Goal: Task Accomplishment & Management: Complete application form

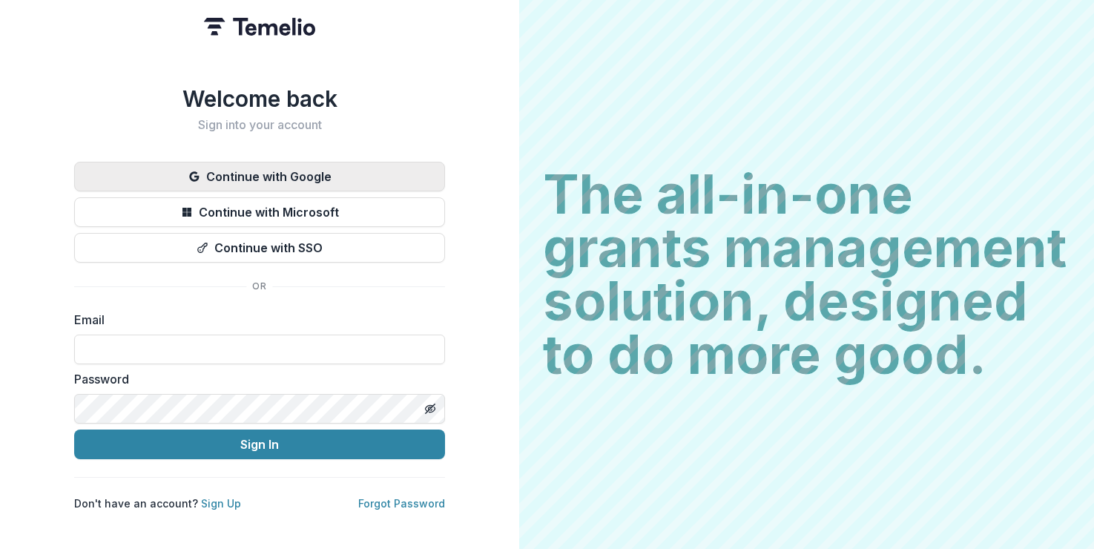
click at [261, 172] on button "Continue with Google" at bounding box center [259, 177] width 371 height 30
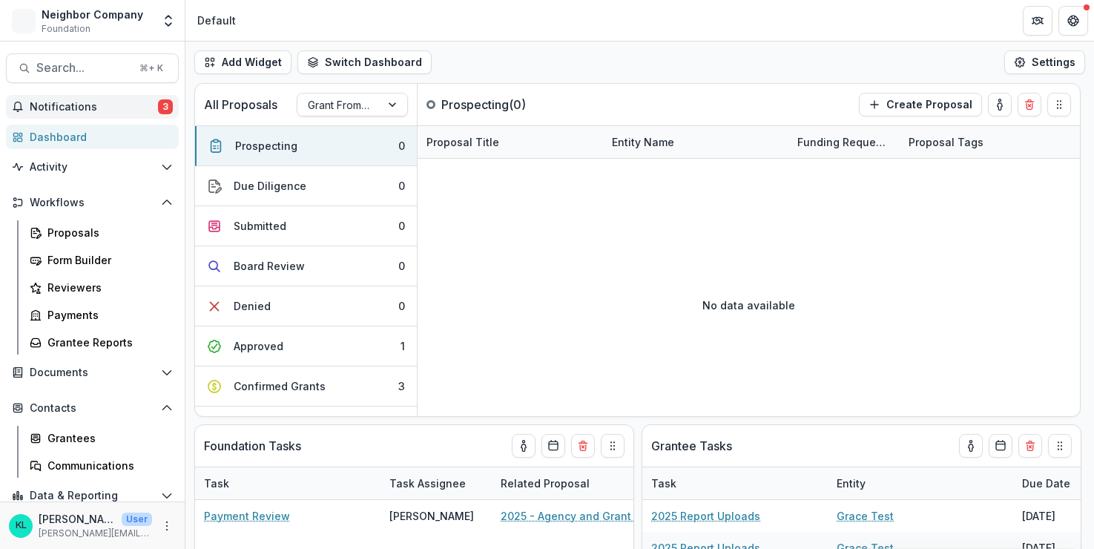
click at [67, 110] on span "Notifications" at bounding box center [94, 107] width 128 height 13
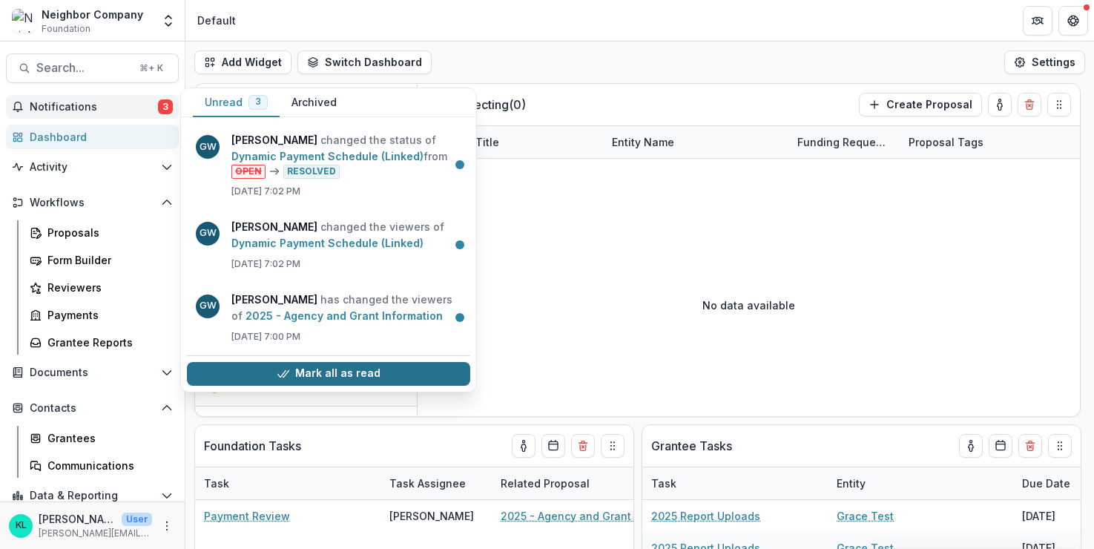
click at [317, 376] on button "Mark all as read" at bounding box center [328, 374] width 283 height 24
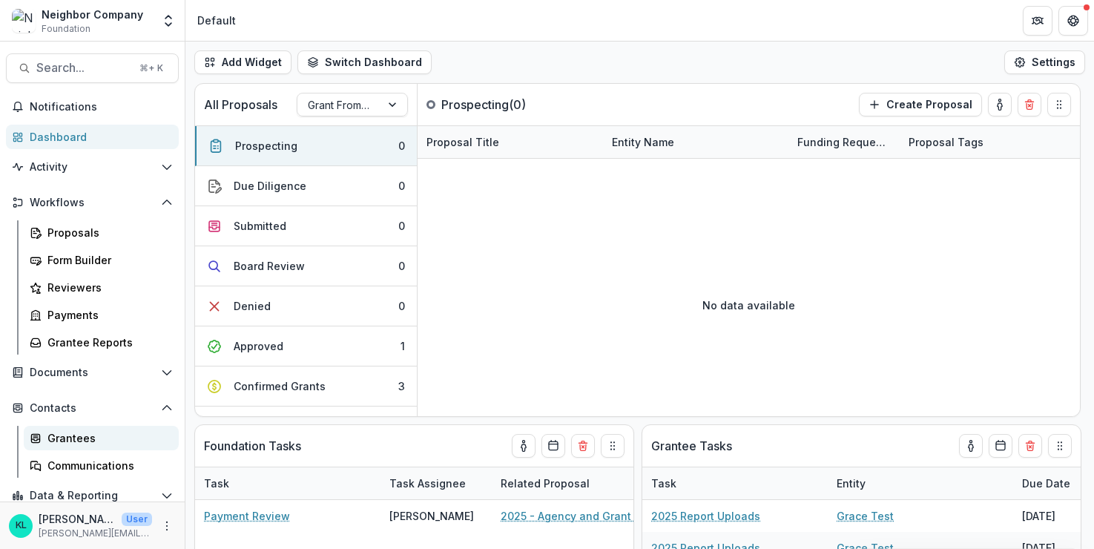
click at [70, 433] on div "Grantees" at bounding box center [106, 438] width 119 height 16
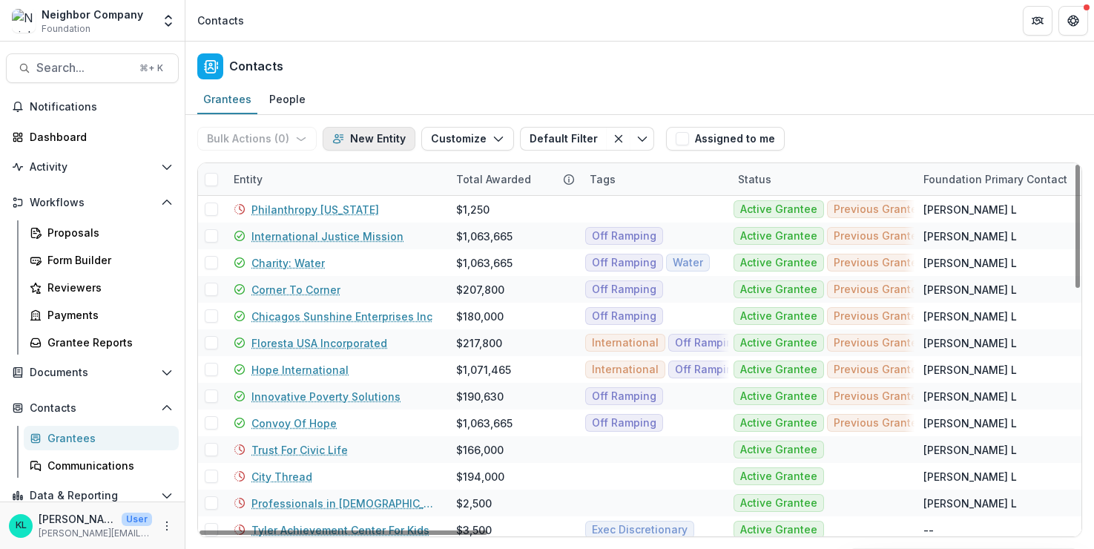
click at [358, 144] on button "New Entity" at bounding box center [369, 139] width 93 height 24
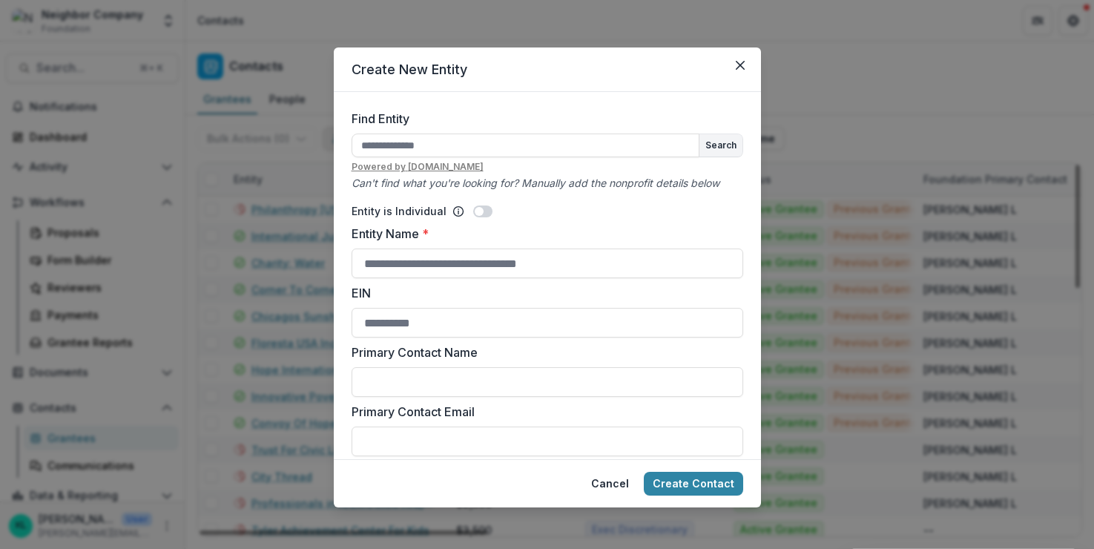
click at [358, 144] on input "Find Entity" at bounding box center [525, 145] width 348 height 24
type input "**********"
click at [722, 142] on button "Search" at bounding box center [720, 145] width 43 height 22
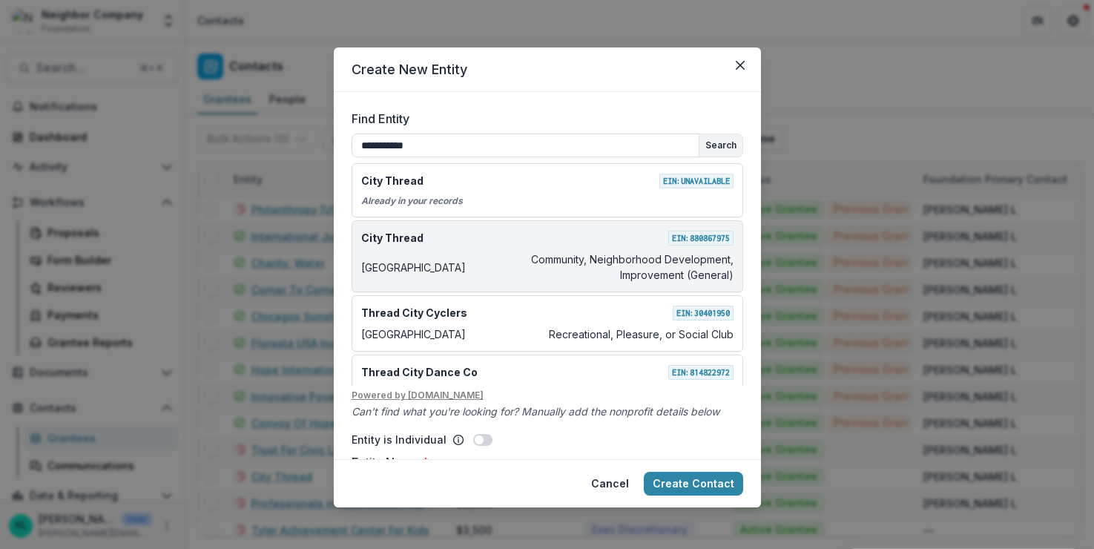
click at [492, 250] on div "City Thread EIN: [US_EMPLOYER_IDENTIFICATION_NUMBER] Denver Community, Neighbor…" at bounding box center [546, 256] width 391 height 72
type input "**********"
click at [673, 262] on p "Community, Neighborhood Development, Improvement (General)" at bounding box center [603, 266] width 262 height 31
click at [445, 239] on div "City Thread EIN: [US_EMPLOYER_IDENTIFICATION_NUMBER]" at bounding box center [547, 238] width 372 height 16
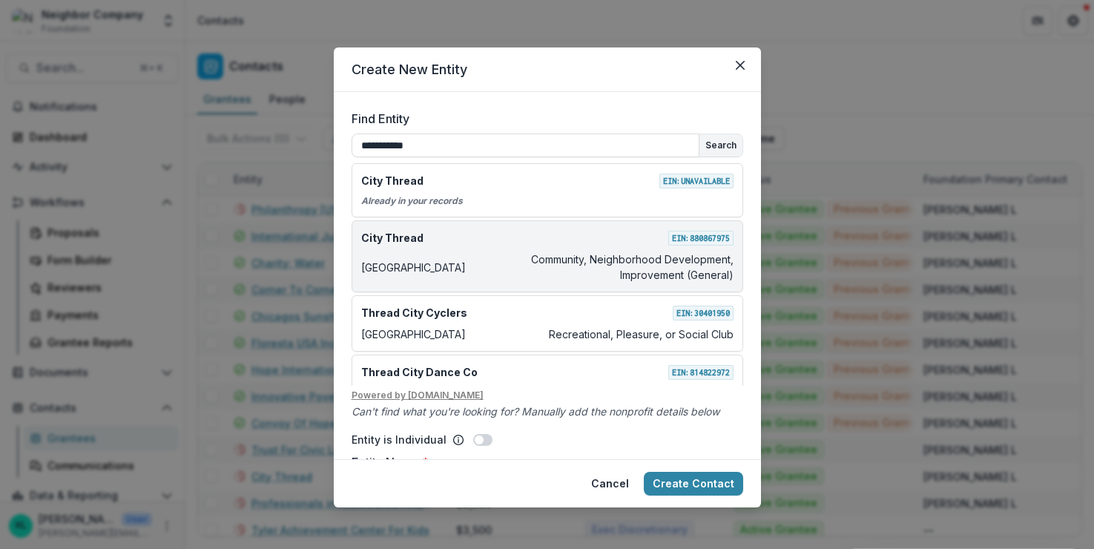
click at [445, 239] on div "City Thread EIN: [US_EMPLOYER_IDENTIFICATION_NUMBER]" at bounding box center [547, 238] width 372 height 16
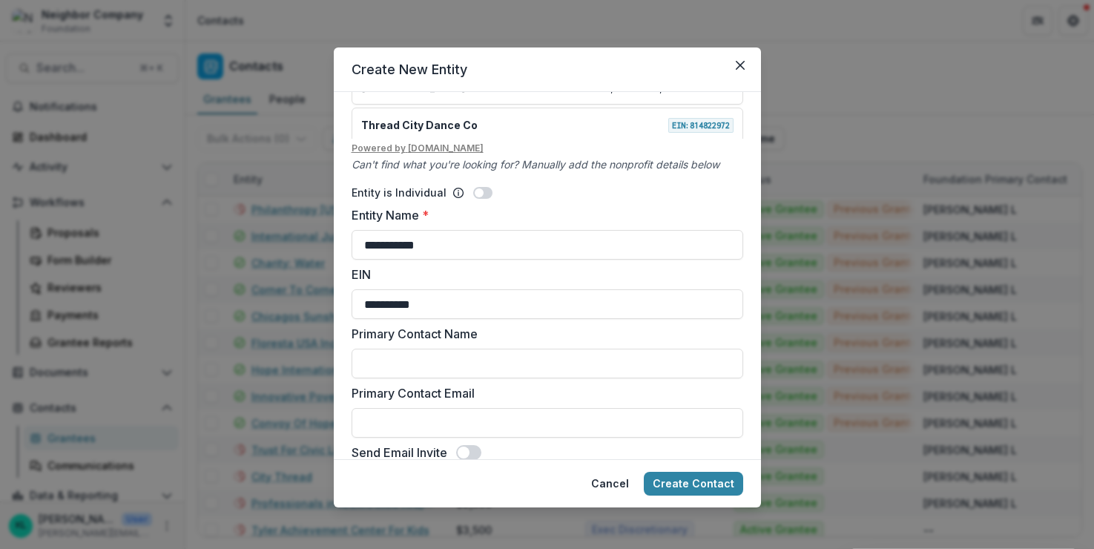
scroll to position [255, 0]
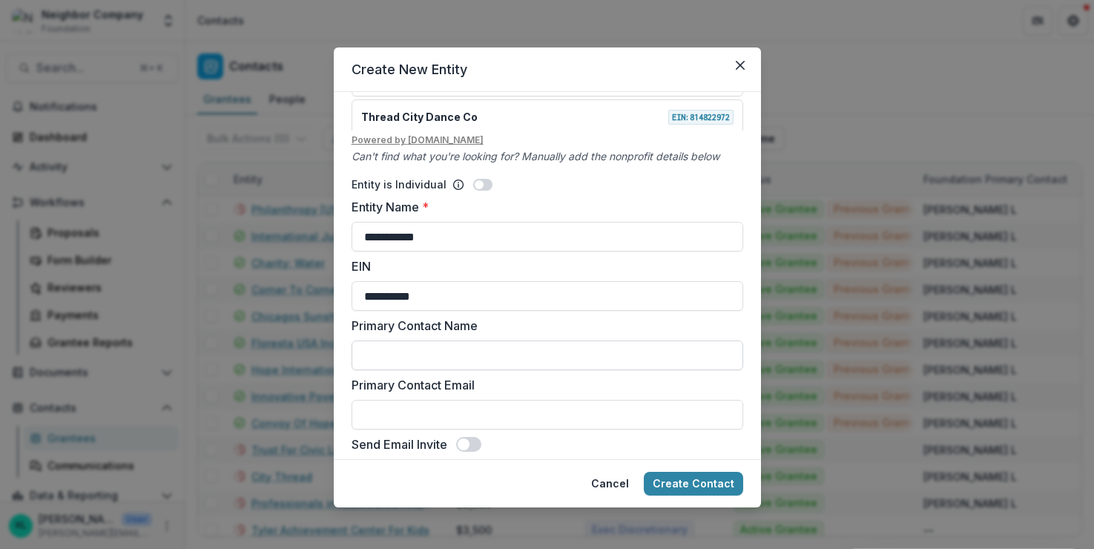
click at [394, 357] on input "Primary Contact Name" at bounding box center [546, 355] width 391 height 30
type input "**********"
click at [495, 417] on input "Primary Contact Email" at bounding box center [546, 415] width 391 height 30
paste input "**********"
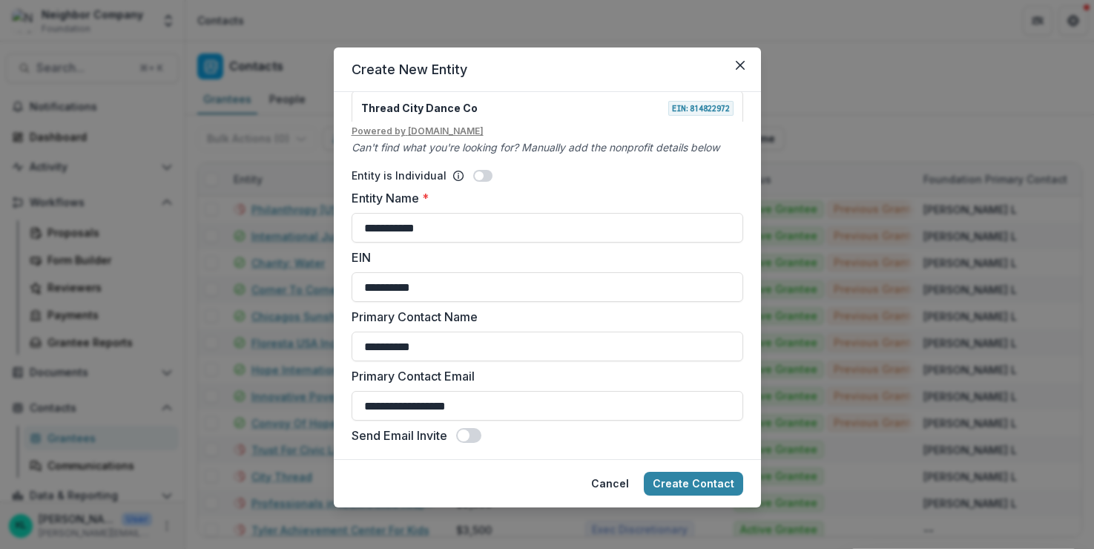
scroll to position [267, 0]
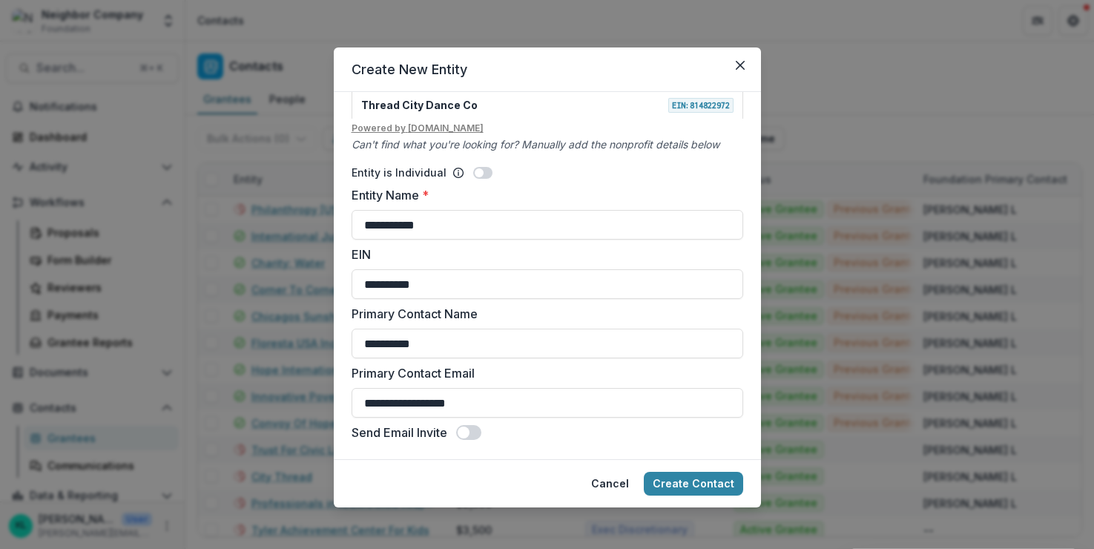
type input "**********"
click at [479, 433] on span at bounding box center [468, 432] width 25 height 15
click at [693, 475] on button "Create Contact" at bounding box center [693, 484] width 99 height 24
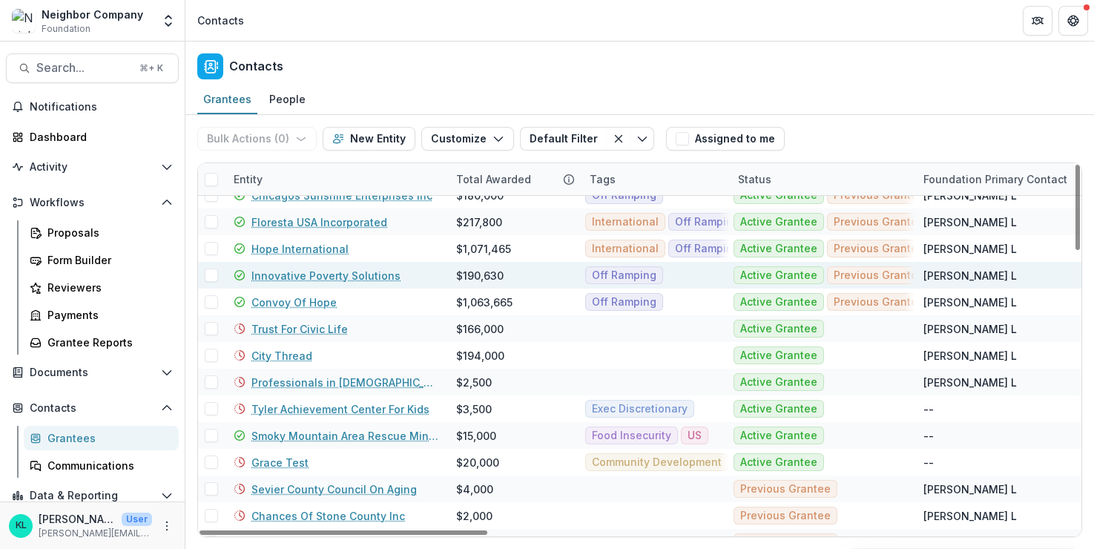
scroll to position [127, 0]
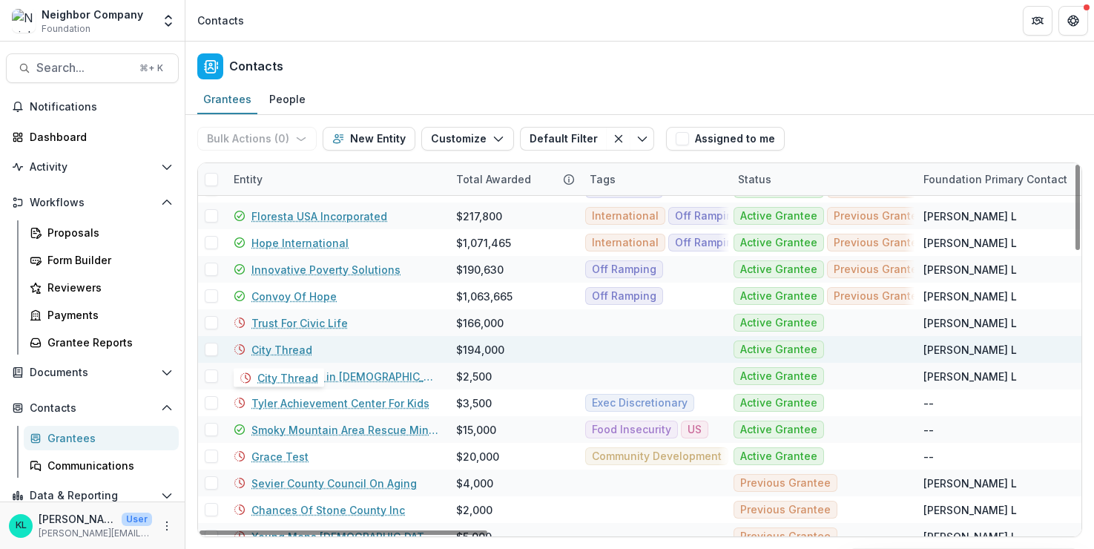
click at [282, 350] on link "City Thread" at bounding box center [281, 350] width 61 height 16
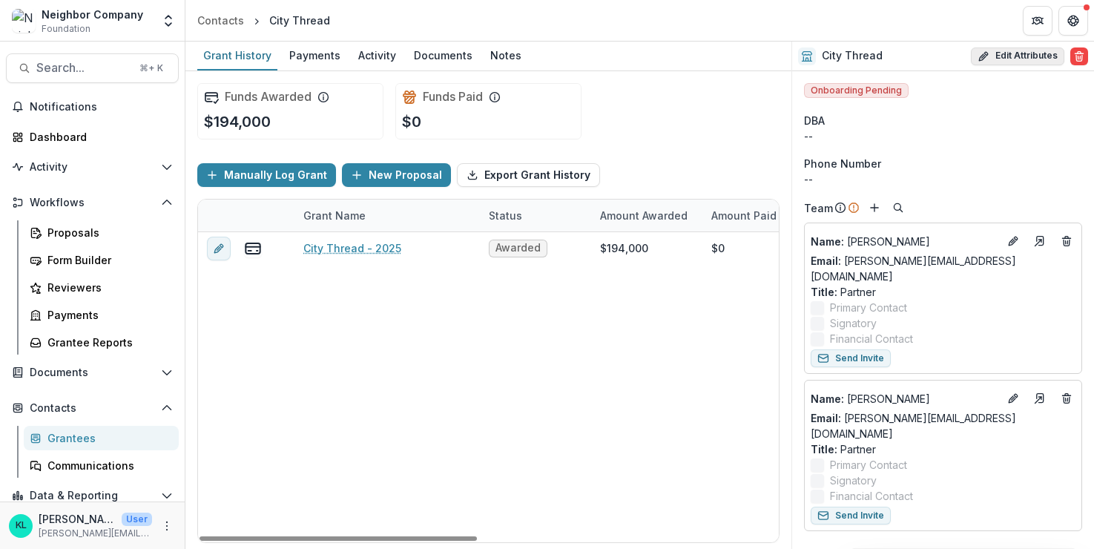
click at [977, 57] on icon "button" at bounding box center [983, 56] width 12 height 12
select select
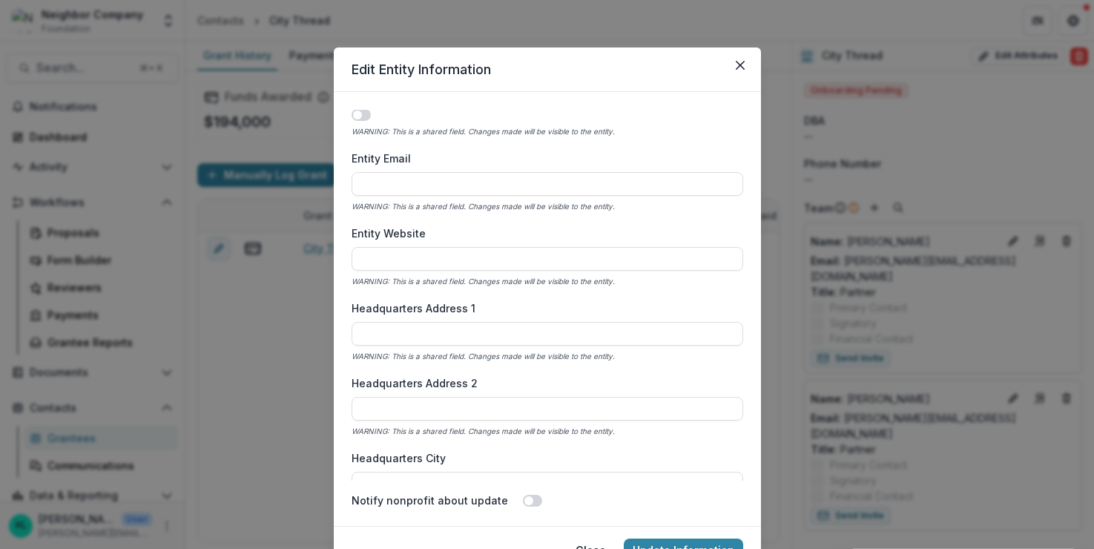
scroll to position [713, 0]
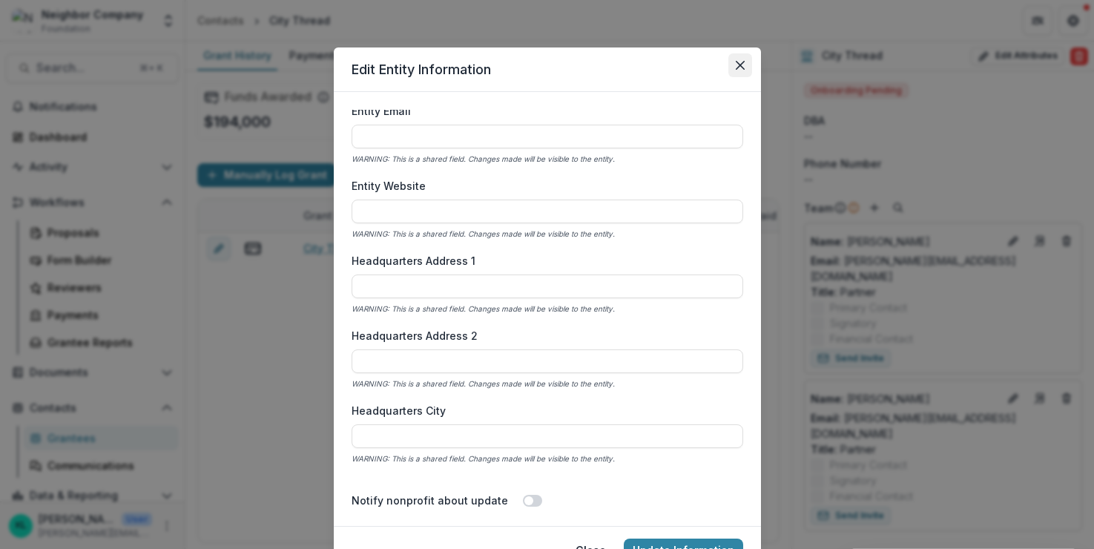
click at [736, 69] on icon "Close" at bounding box center [740, 65] width 9 height 9
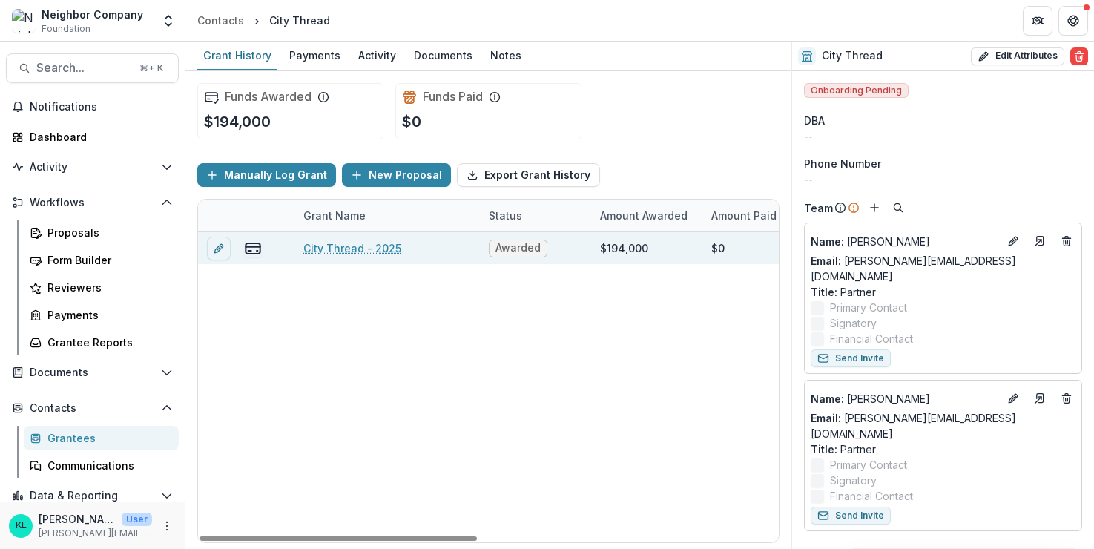
click at [363, 245] on link "City Thread - 2025" at bounding box center [352, 248] width 98 height 16
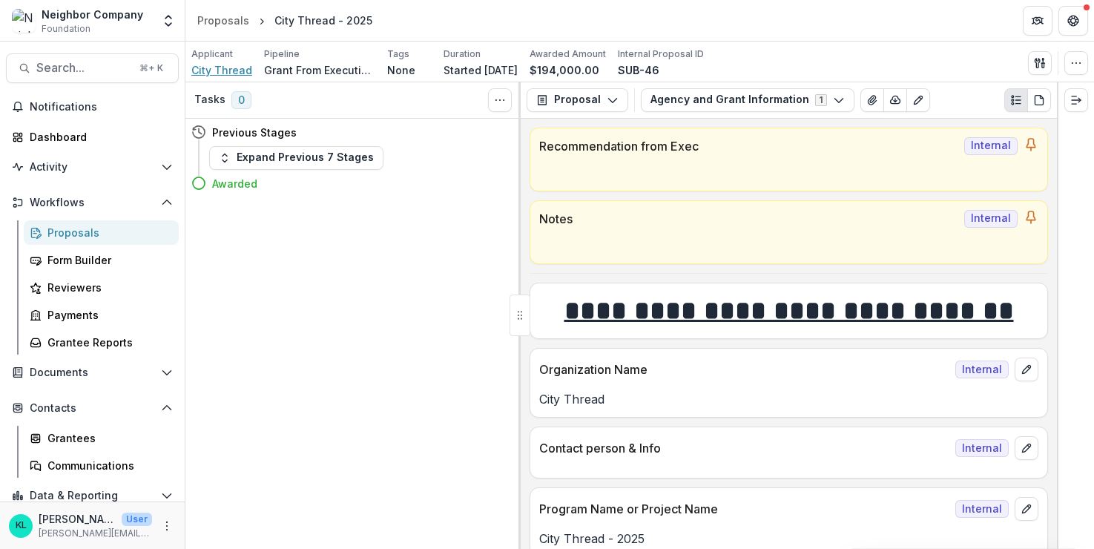
click at [221, 67] on span "City Thread" at bounding box center [221, 70] width 61 height 16
